Goal: Information Seeking & Learning: Learn about a topic

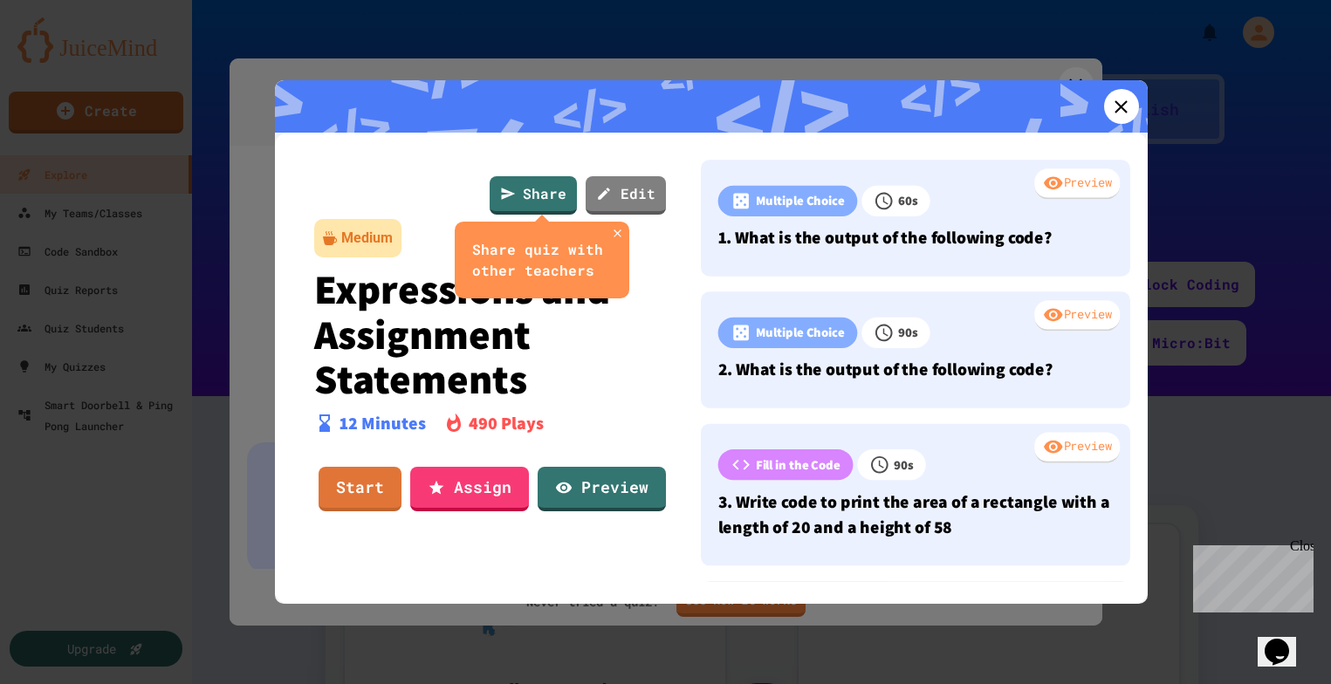
scroll to position [140, 0]
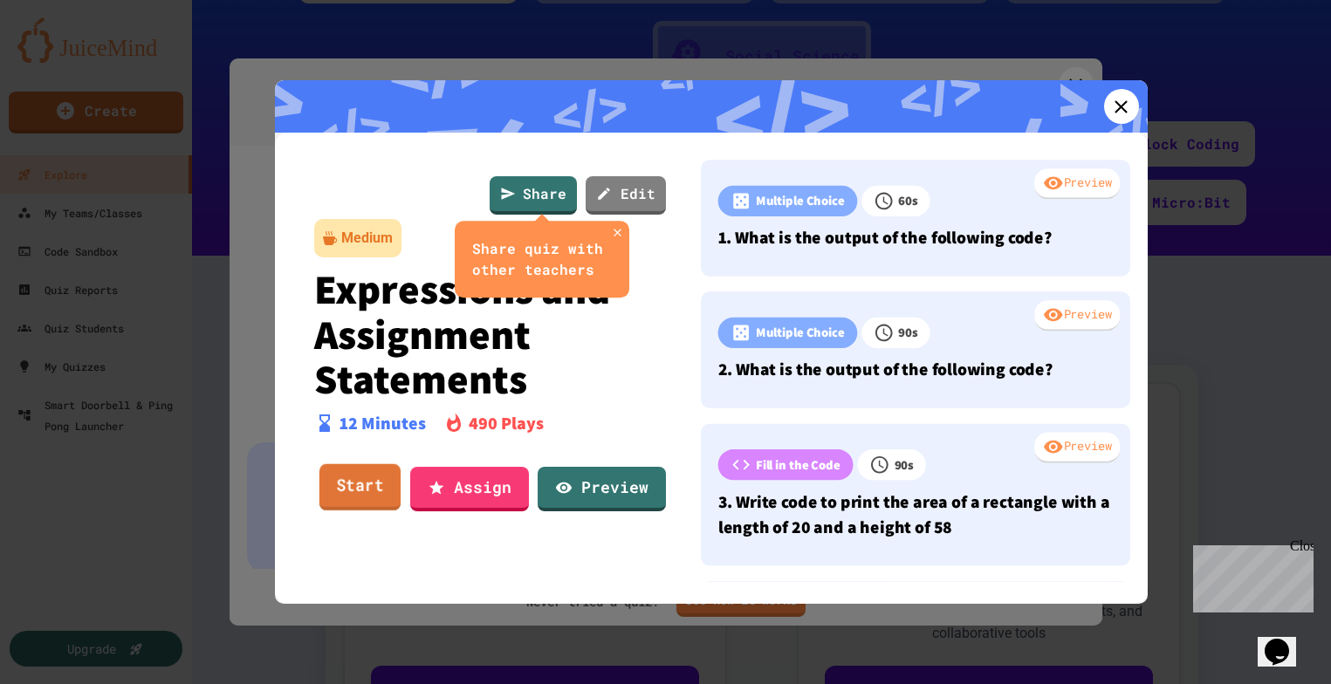
click at [366, 494] on link "Start" at bounding box center [358, 487] width 81 height 47
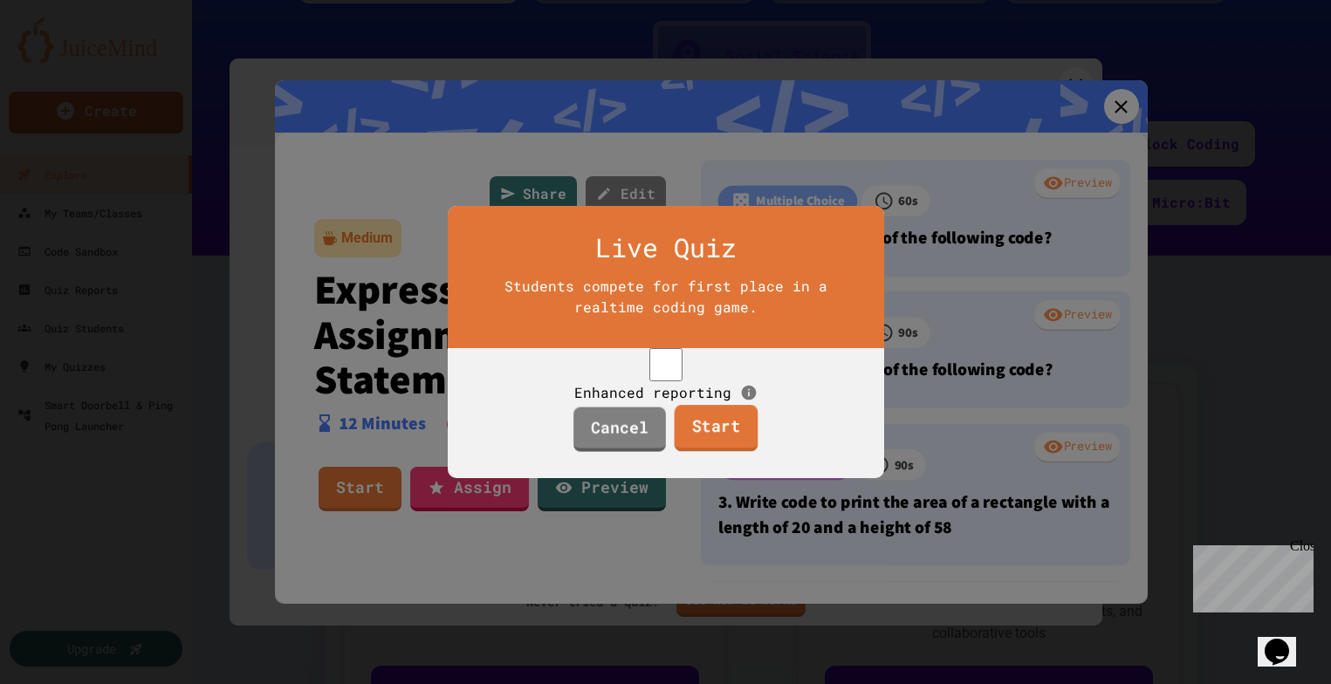
click at [723, 450] on link "Start" at bounding box center [717, 428] width 84 height 47
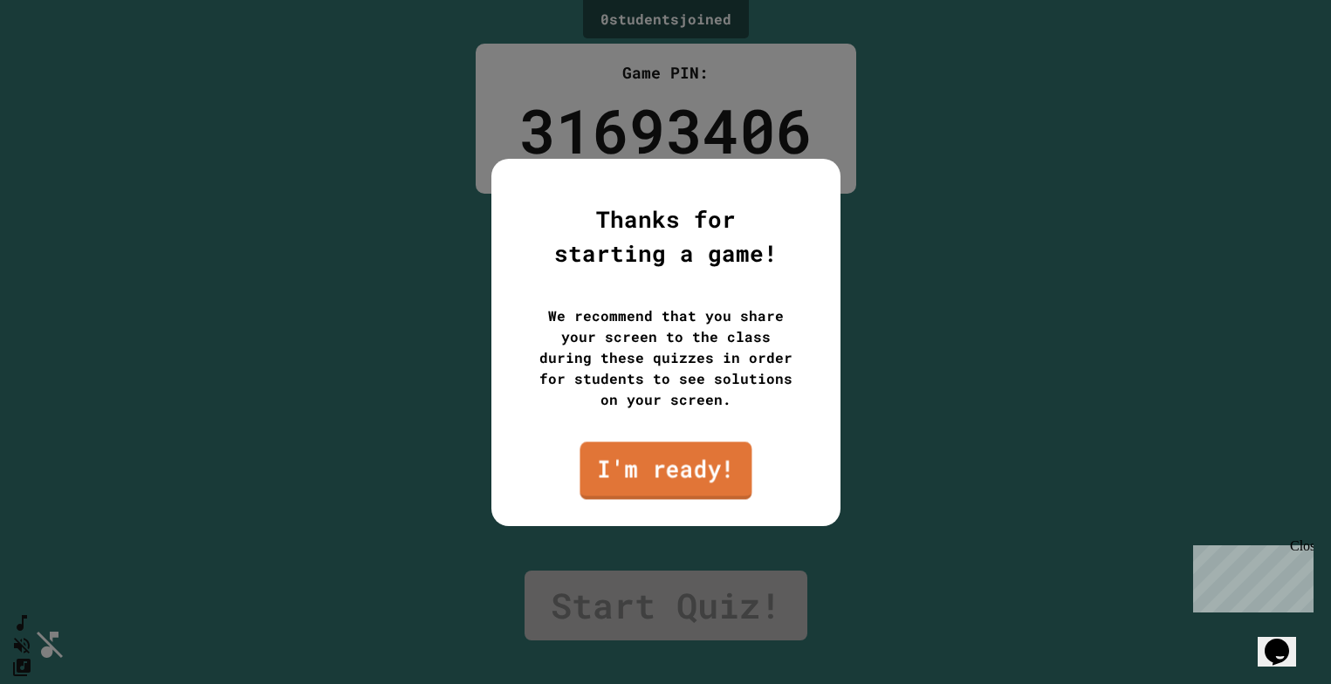
click at [659, 474] on link "I'm ready!" at bounding box center [665, 471] width 172 height 58
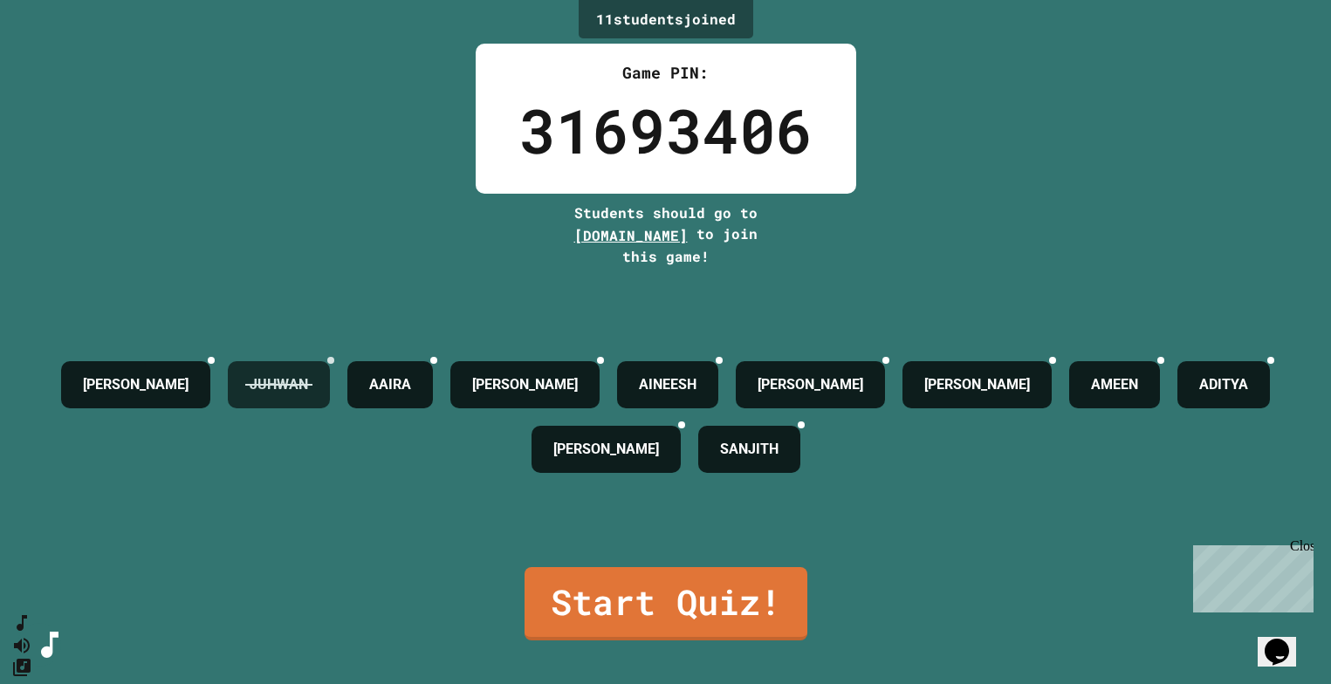
click at [211, 360] on icon at bounding box center [211, 360] width 0 height 0
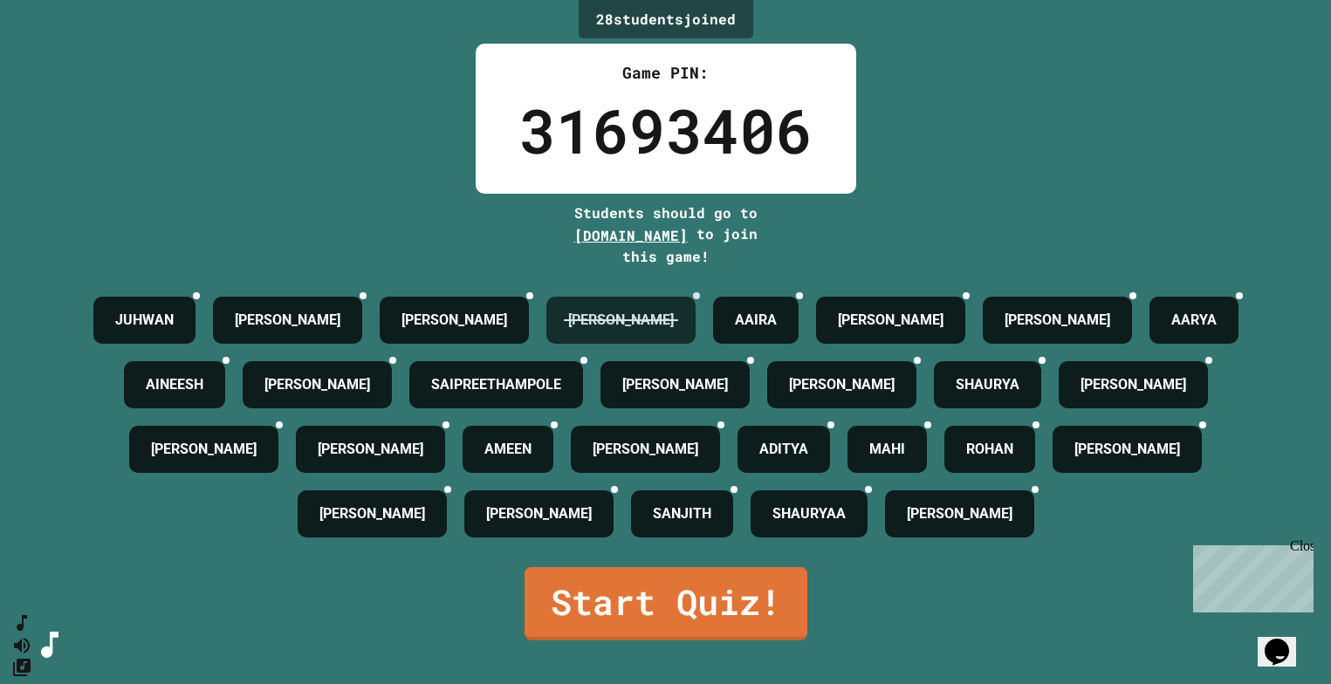
scroll to position [58, 0]
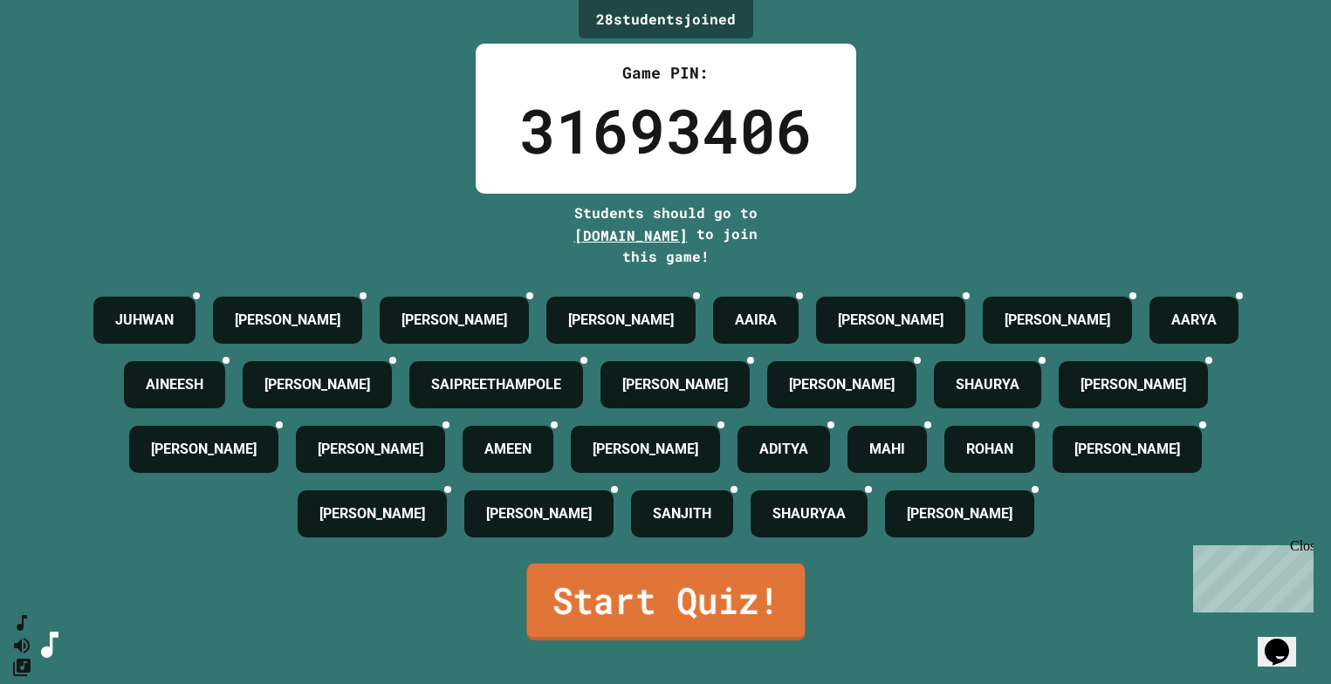
click at [647, 640] on link "Start Quiz!" at bounding box center [665, 602] width 278 height 77
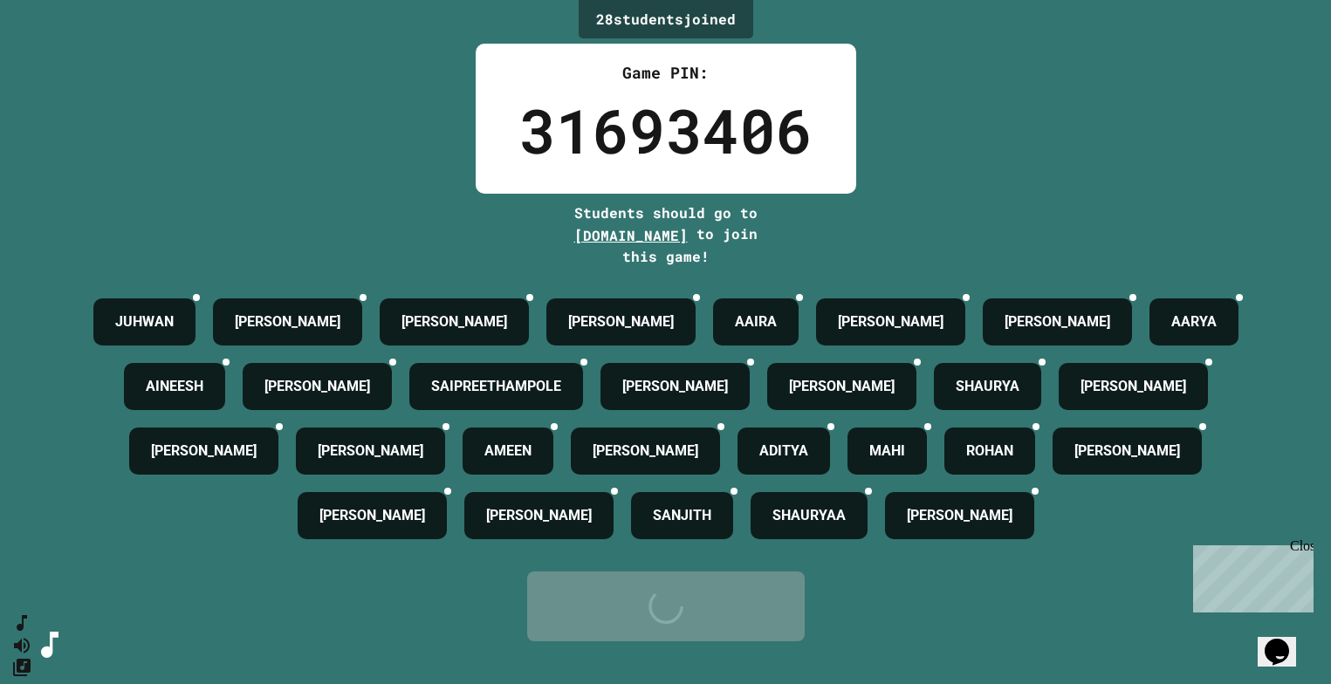
scroll to position [0, 0]
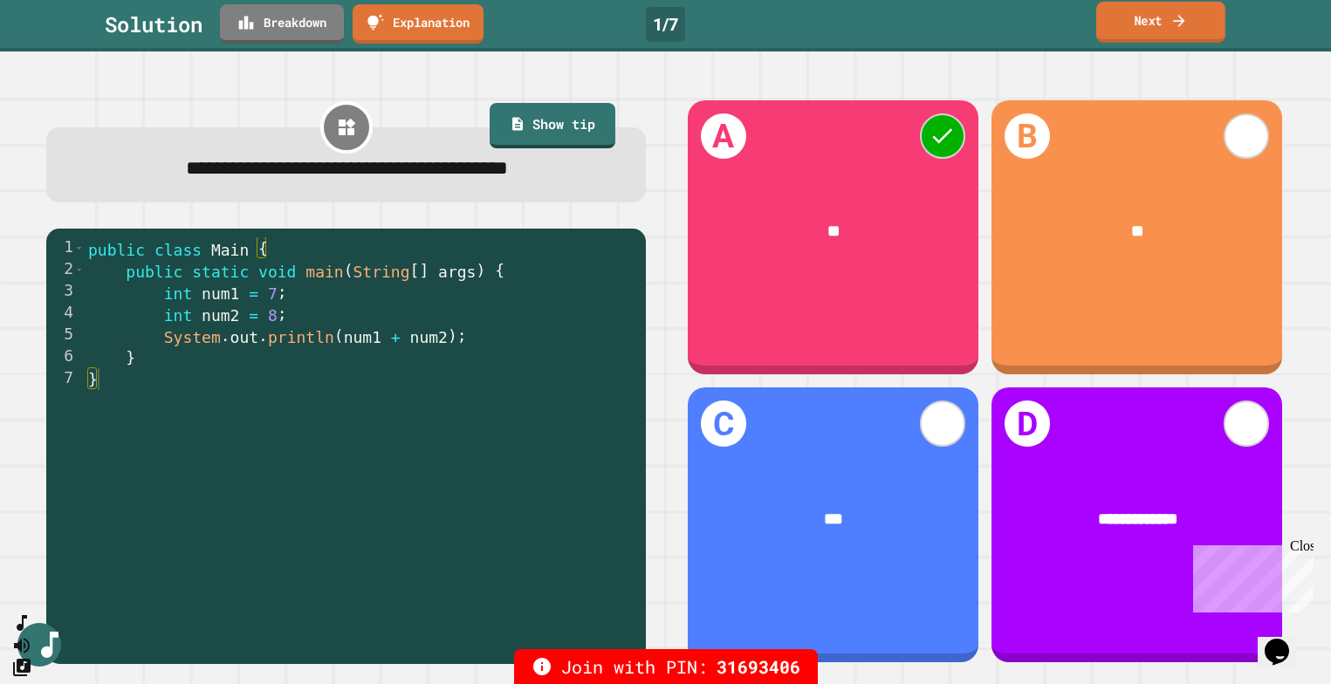
click at [1135, 26] on link "Next" at bounding box center [1160, 22] width 129 height 41
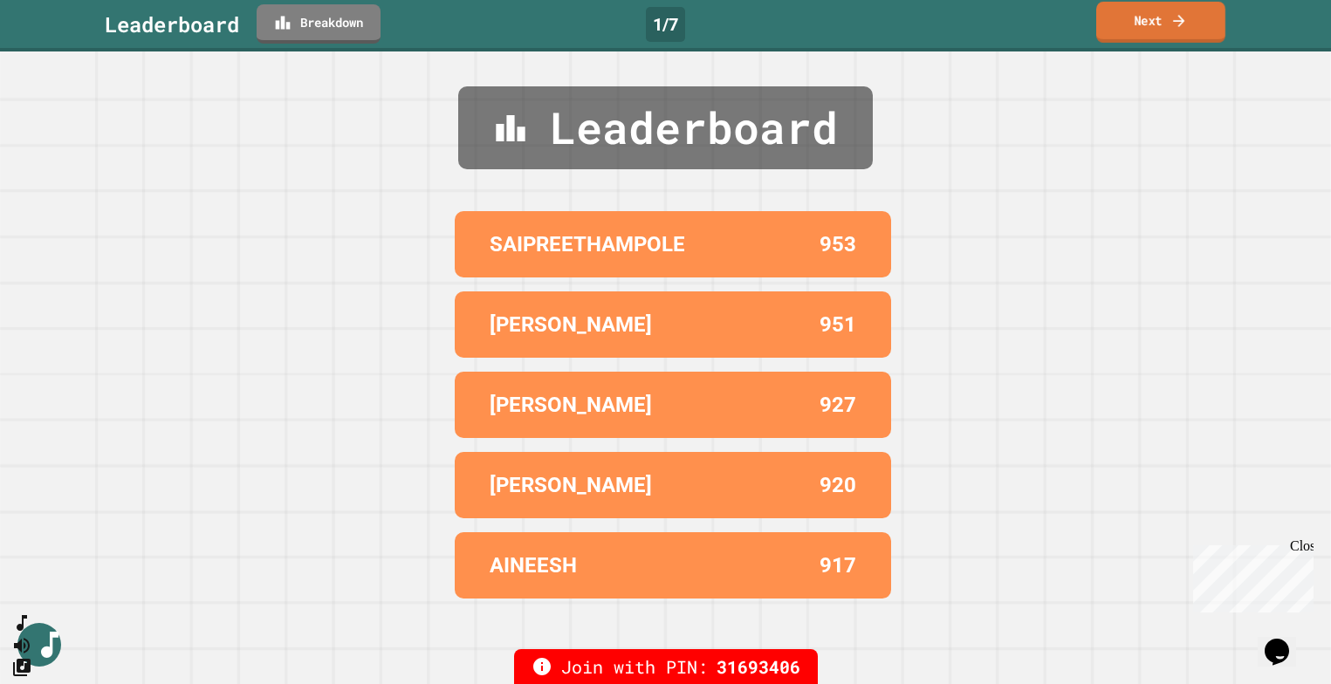
click at [1137, 24] on link "Next" at bounding box center [1160, 22] width 129 height 41
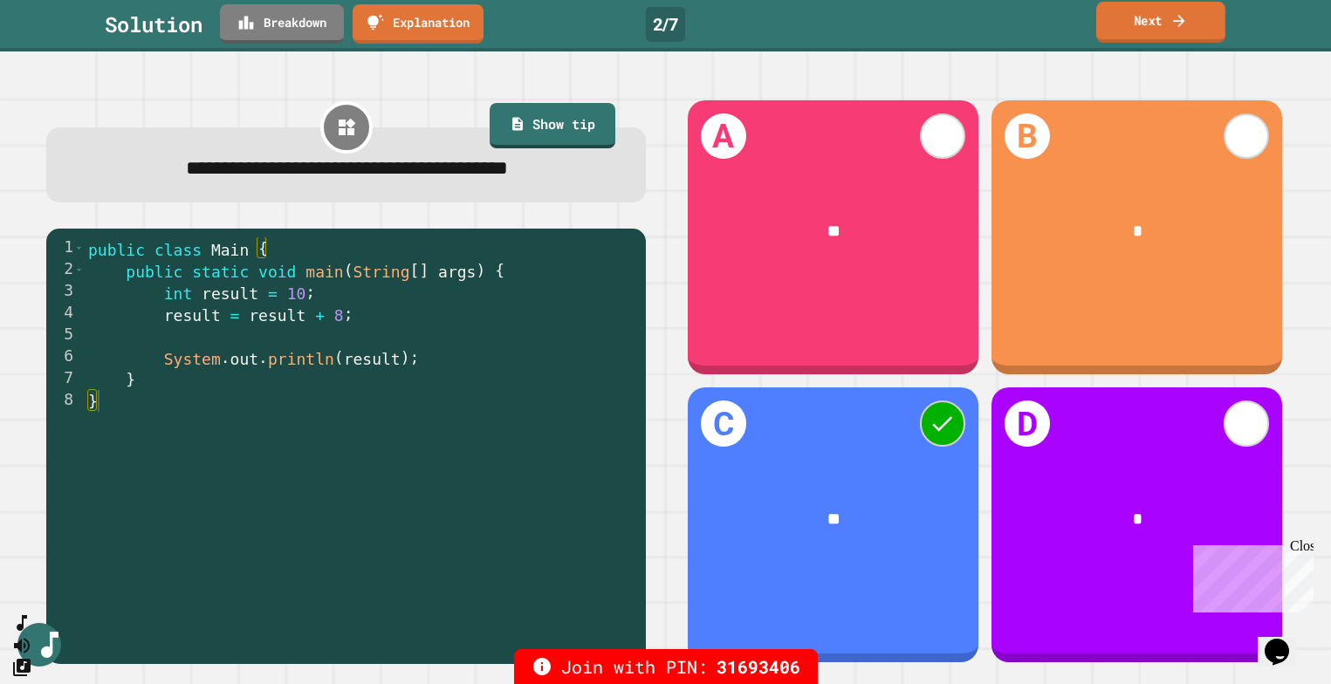
click at [1134, 31] on link "Next" at bounding box center [1160, 22] width 129 height 41
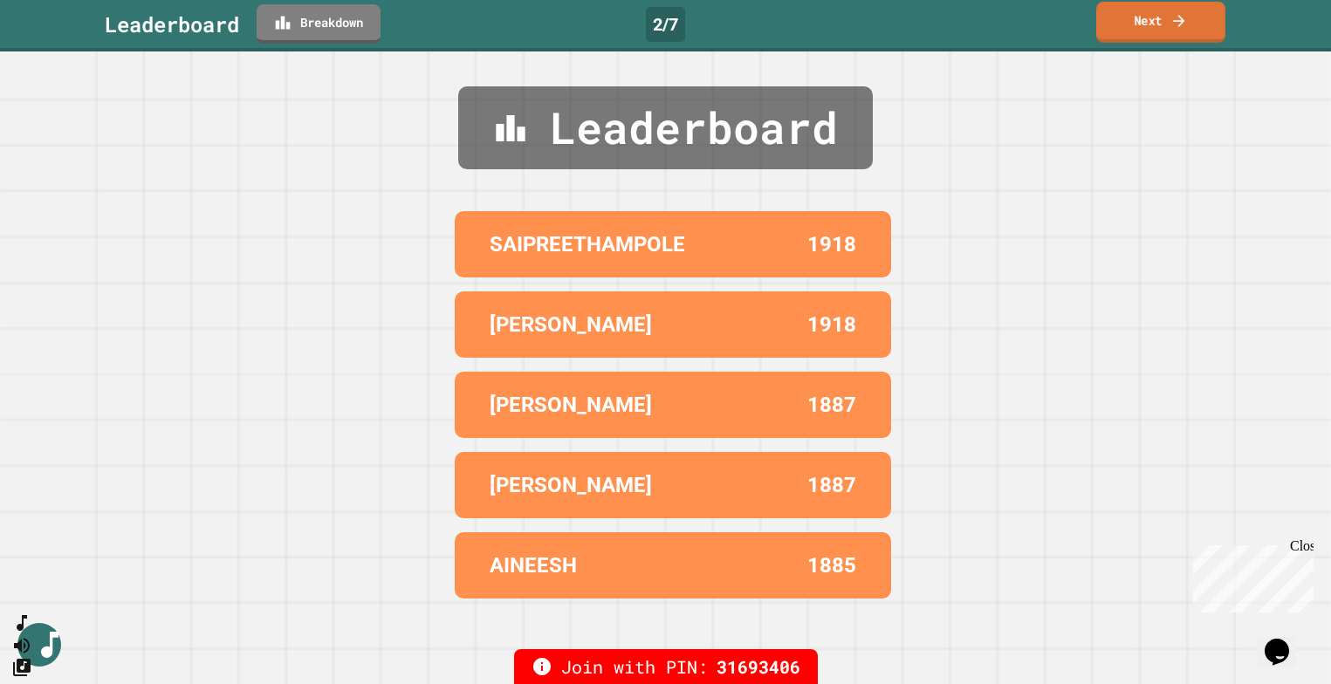
click at [1152, 23] on link "Next" at bounding box center [1160, 22] width 129 height 41
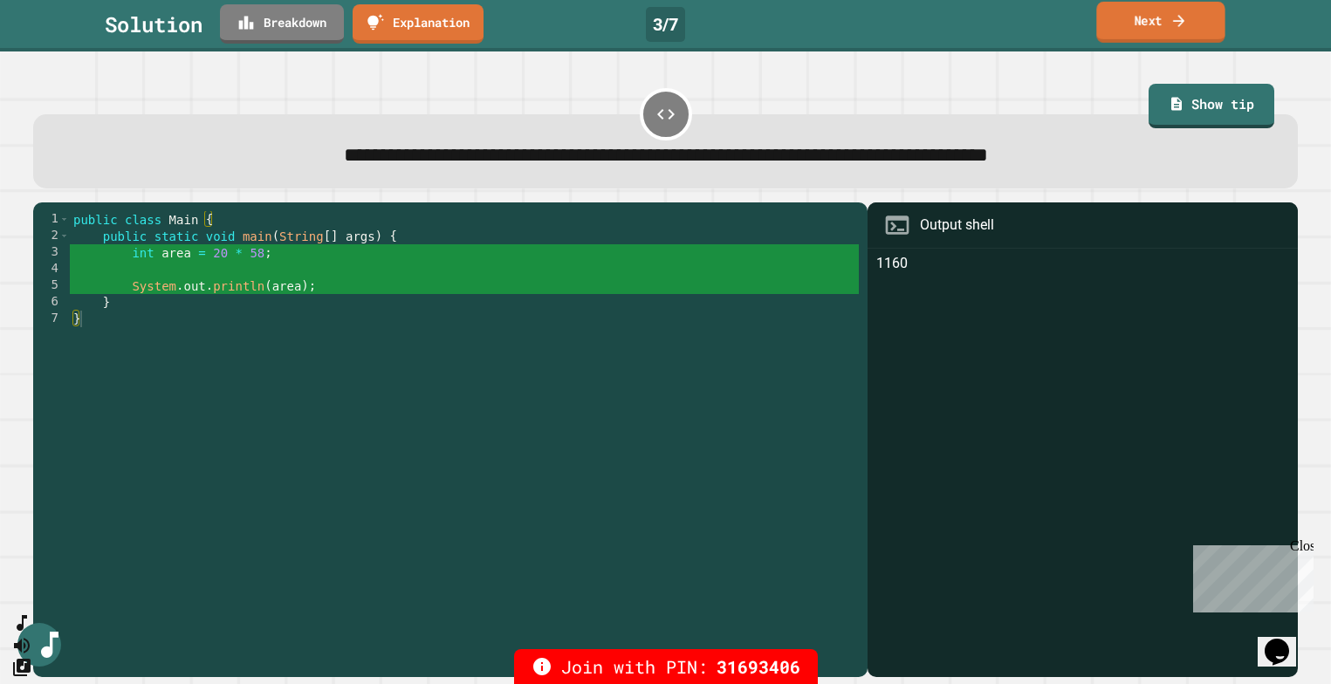
click at [1143, 30] on link "Next" at bounding box center [1160, 22] width 128 height 41
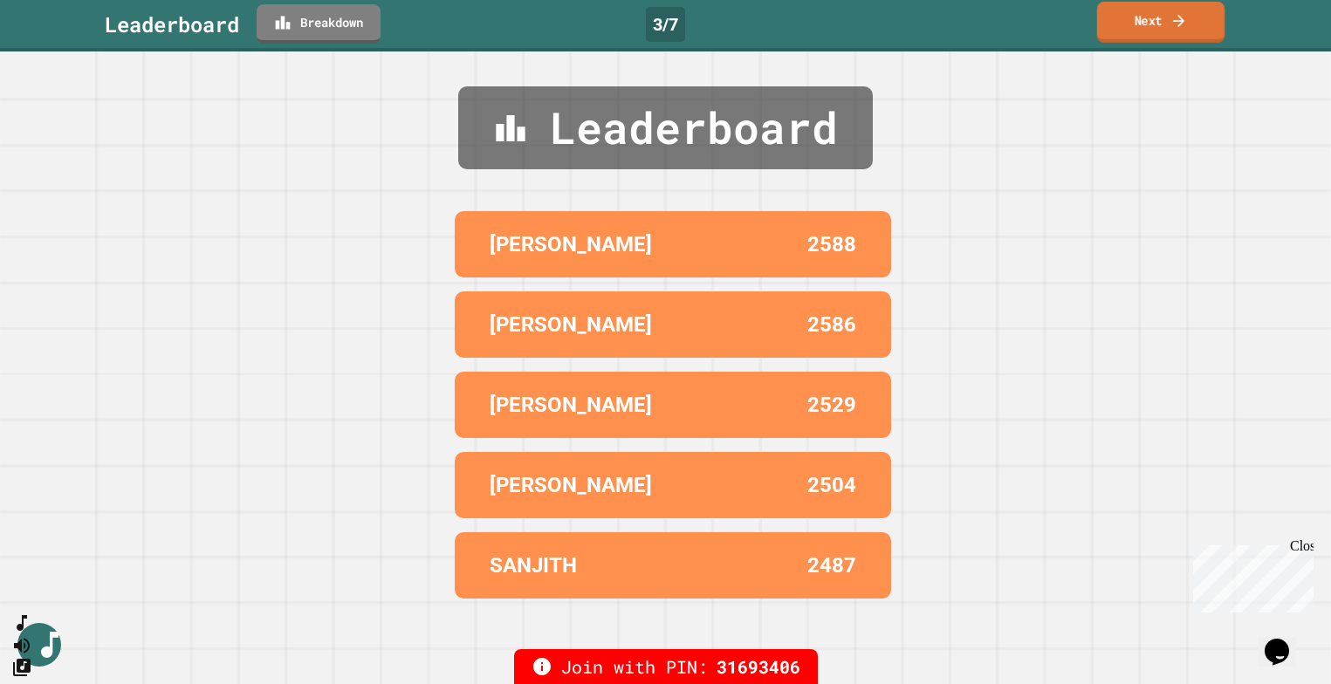
click at [1140, 31] on link "Next" at bounding box center [1160, 22] width 127 height 41
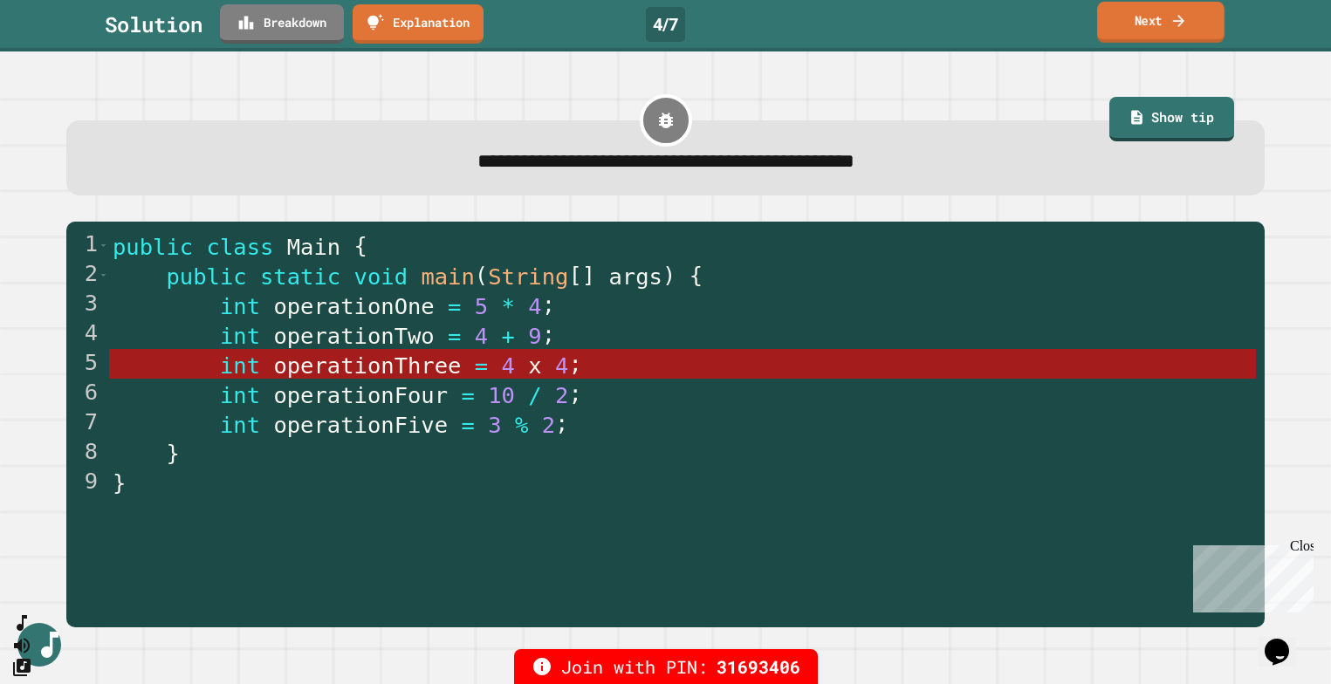
click at [1154, 29] on link "Next" at bounding box center [1160, 22] width 127 height 41
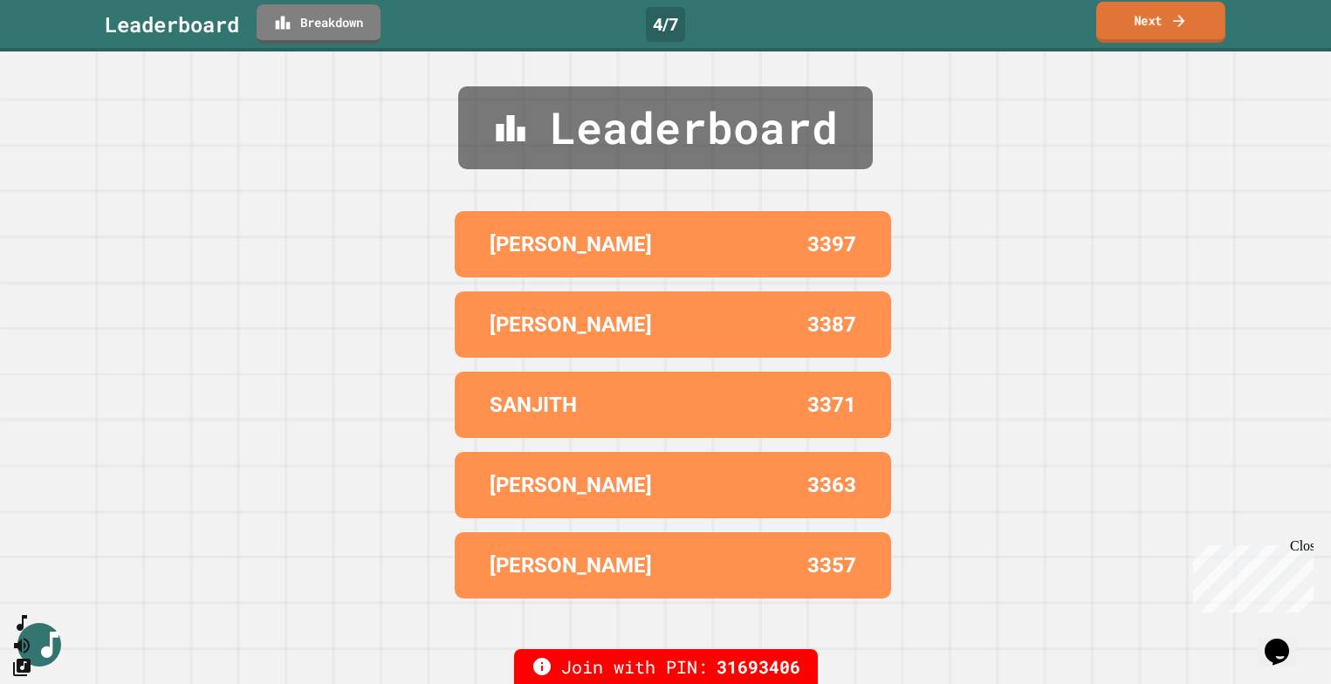
click at [1154, 29] on link "Next" at bounding box center [1160, 22] width 129 height 41
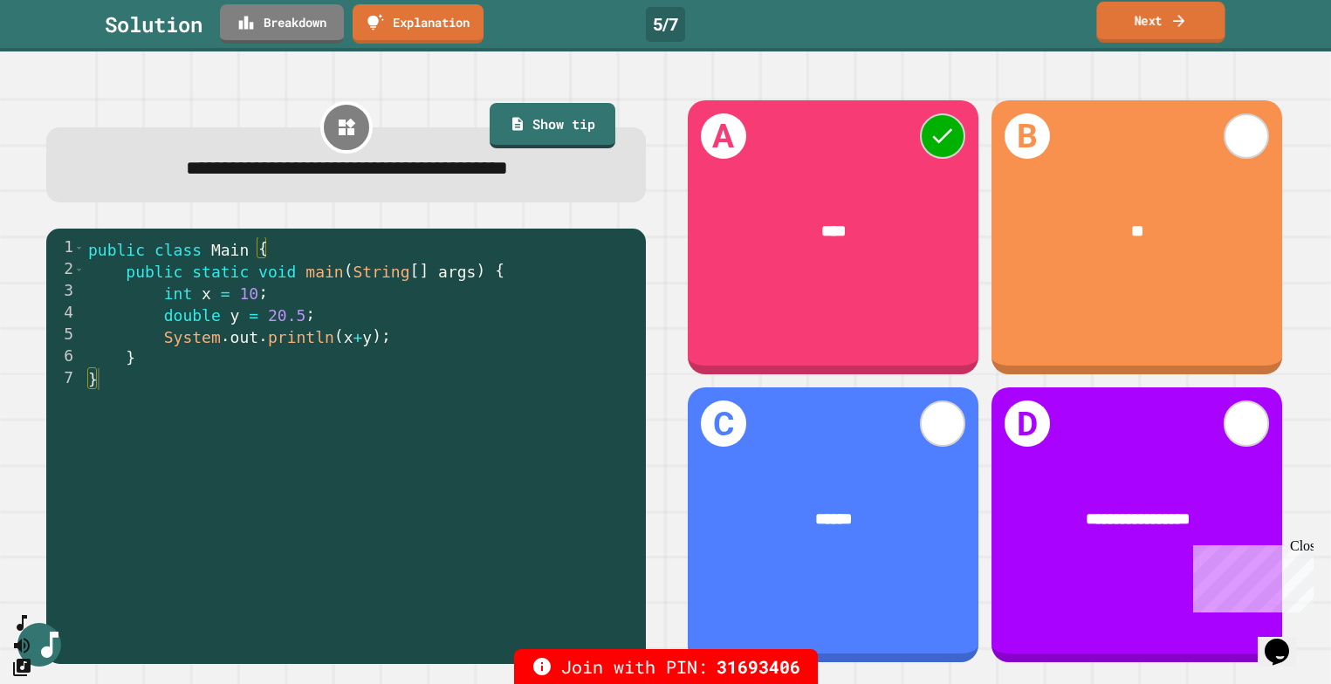
click at [1135, 24] on link "Next" at bounding box center [1160, 22] width 128 height 41
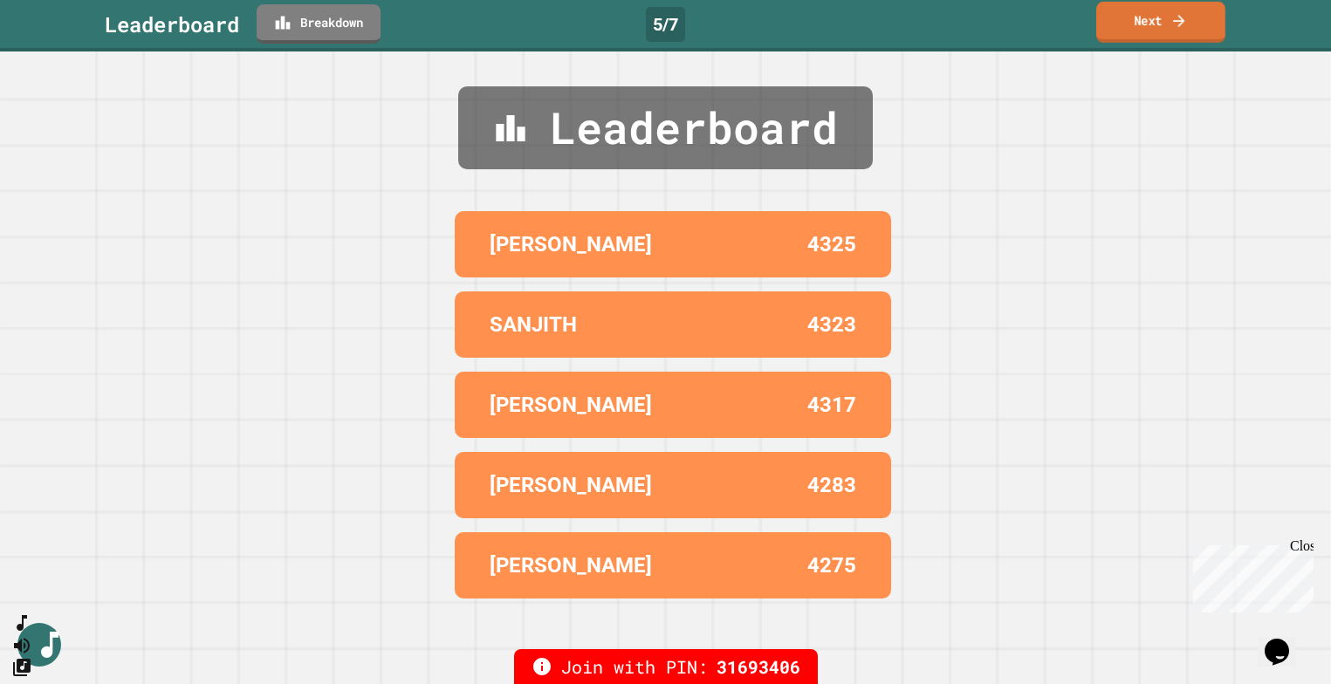
click at [1135, 27] on link "Next" at bounding box center [1160, 22] width 129 height 41
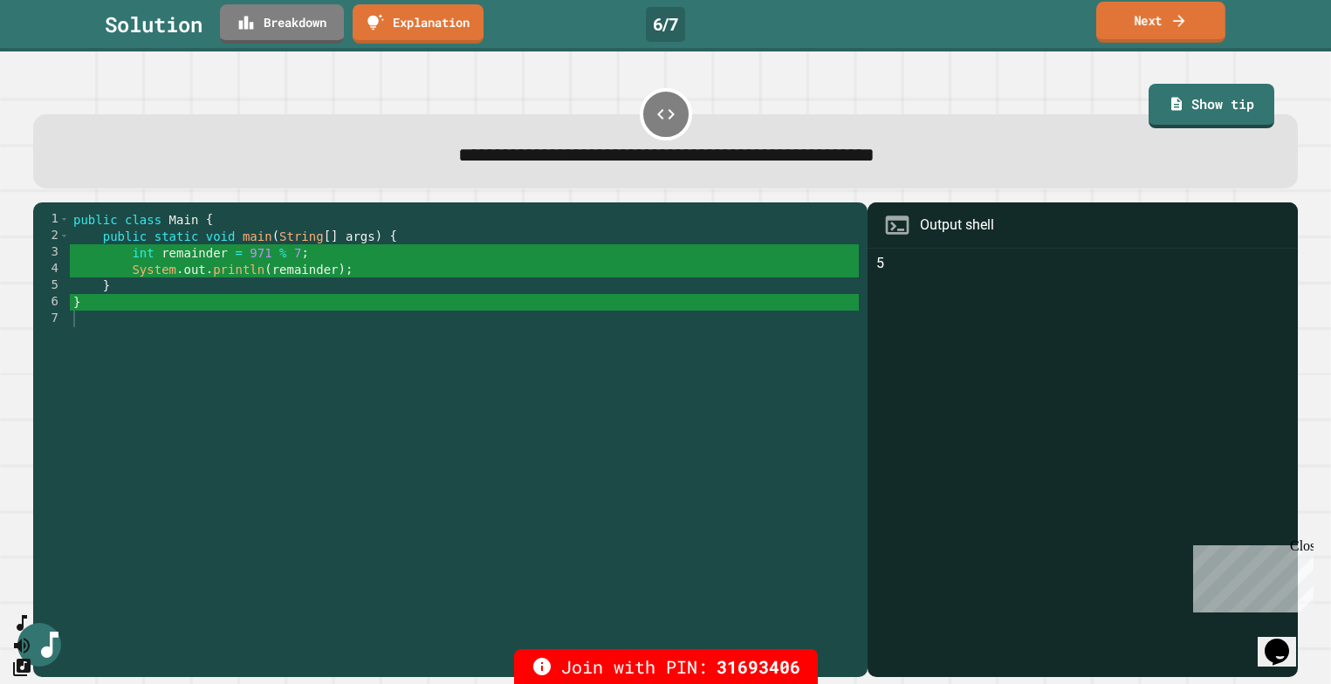
click at [1145, 20] on link "Next" at bounding box center [1160, 22] width 129 height 41
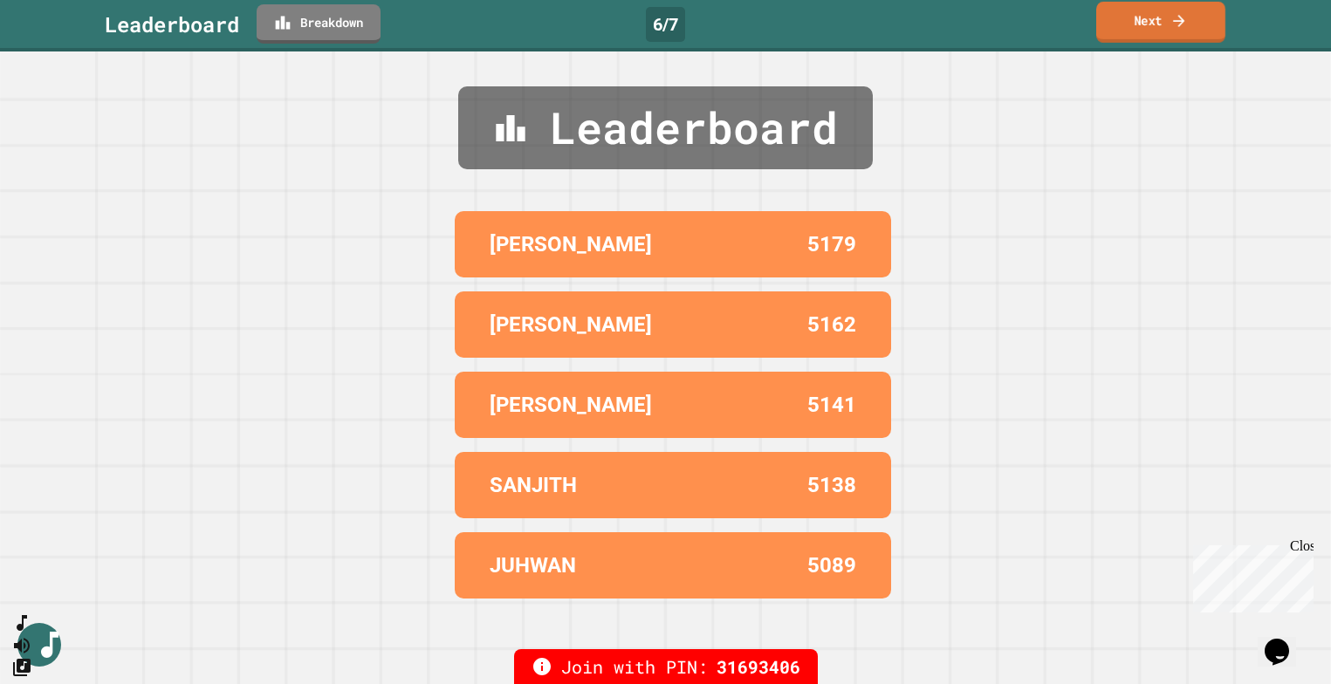
click at [1145, 20] on link "Next" at bounding box center [1160, 22] width 129 height 41
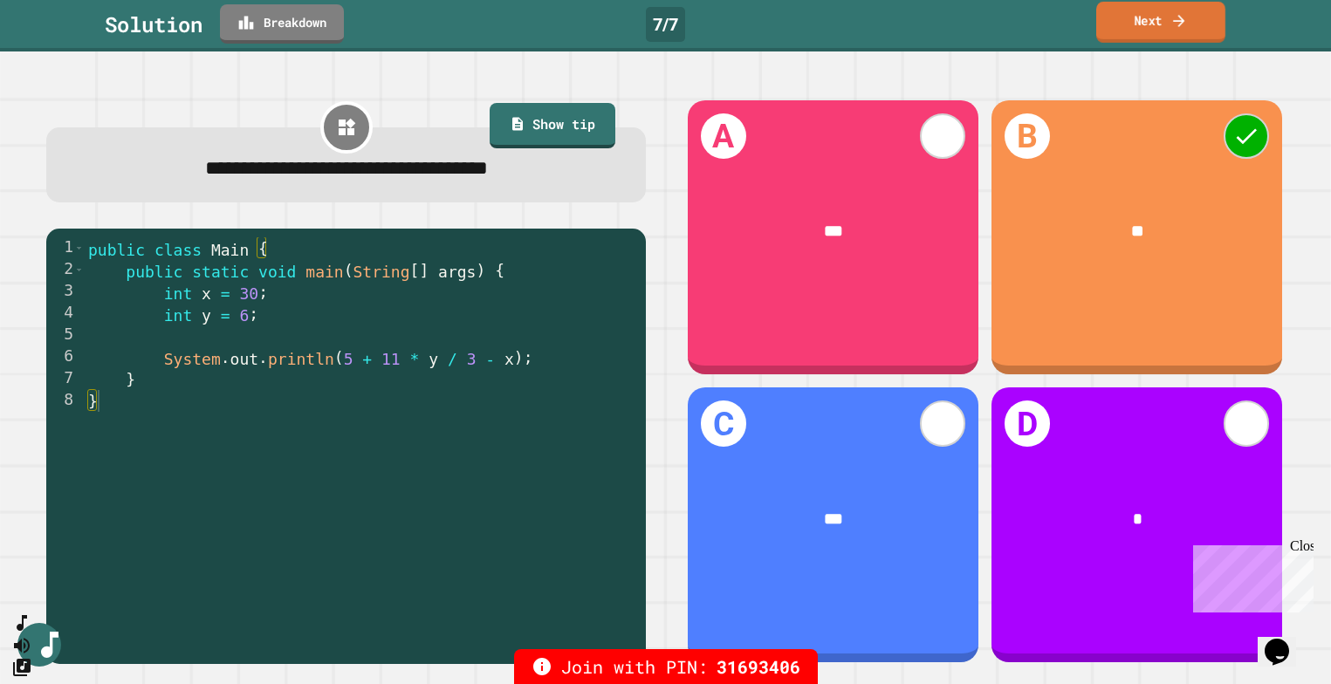
click at [1138, 29] on link "Next" at bounding box center [1160, 22] width 129 height 41
